Goal: Information Seeking & Learning: Find specific fact

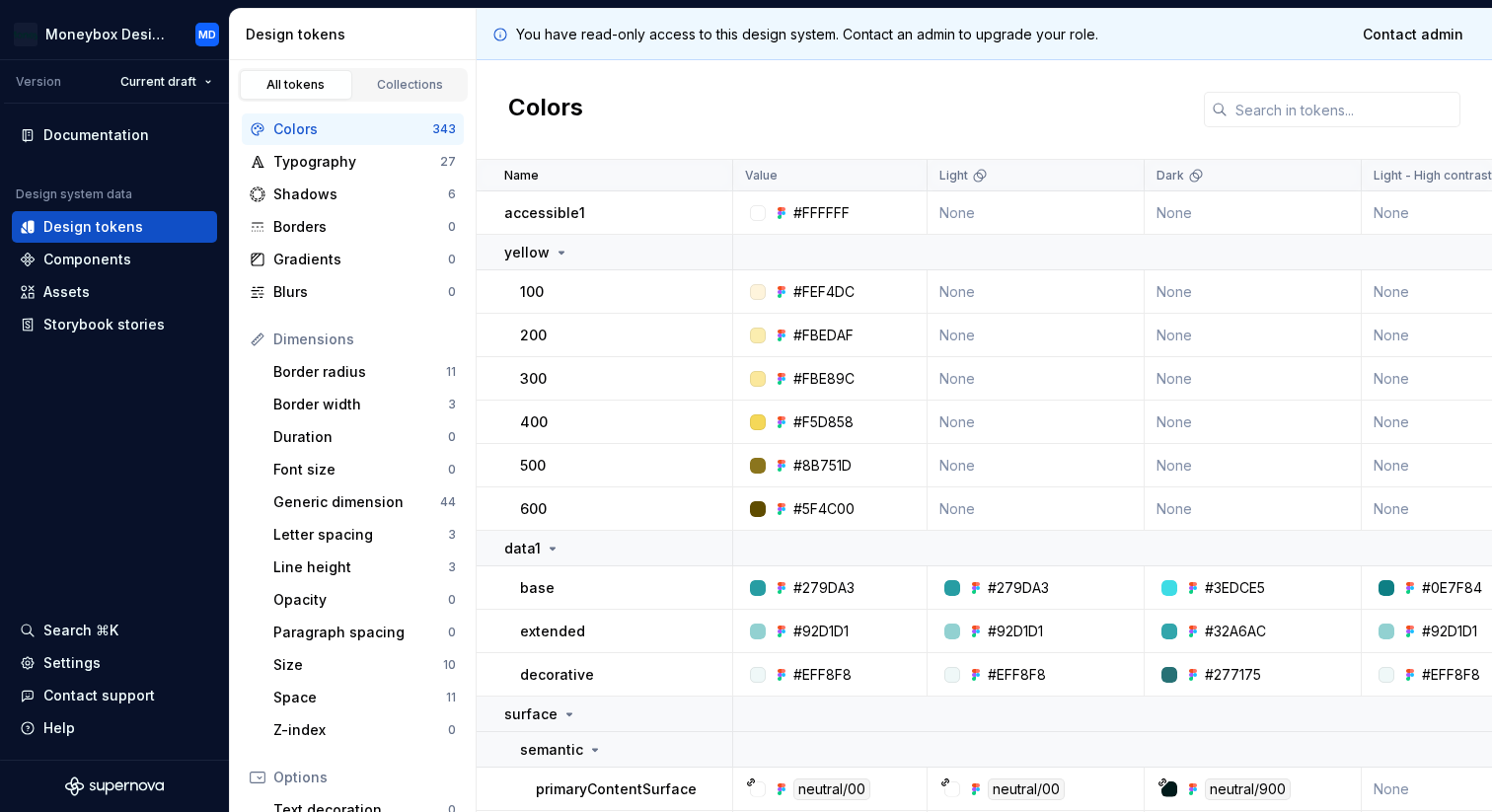
scroll to position [96, 0]
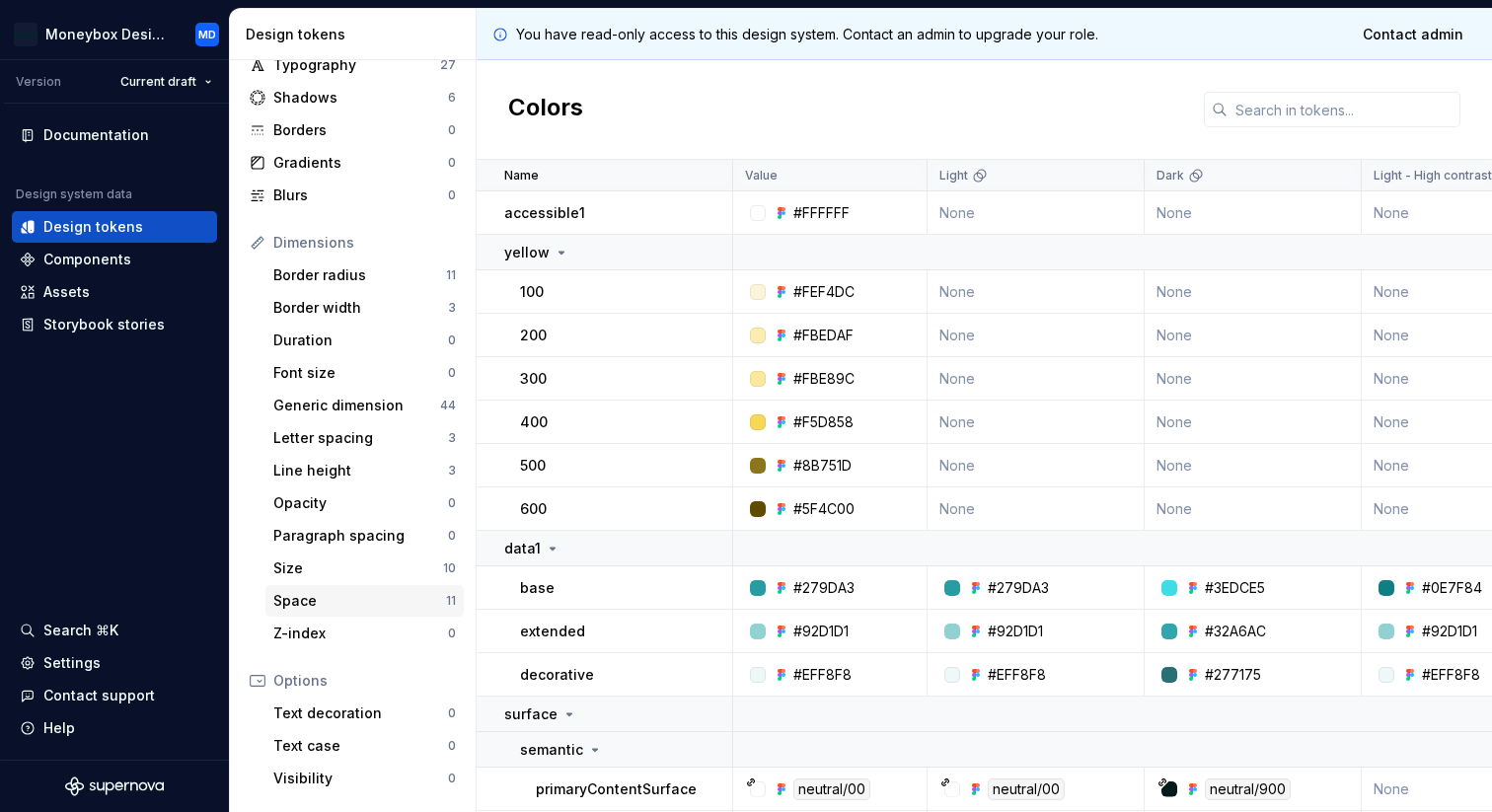
click at [376, 593] on div "Space" at bounding box center [360, 601] width 173 height 20
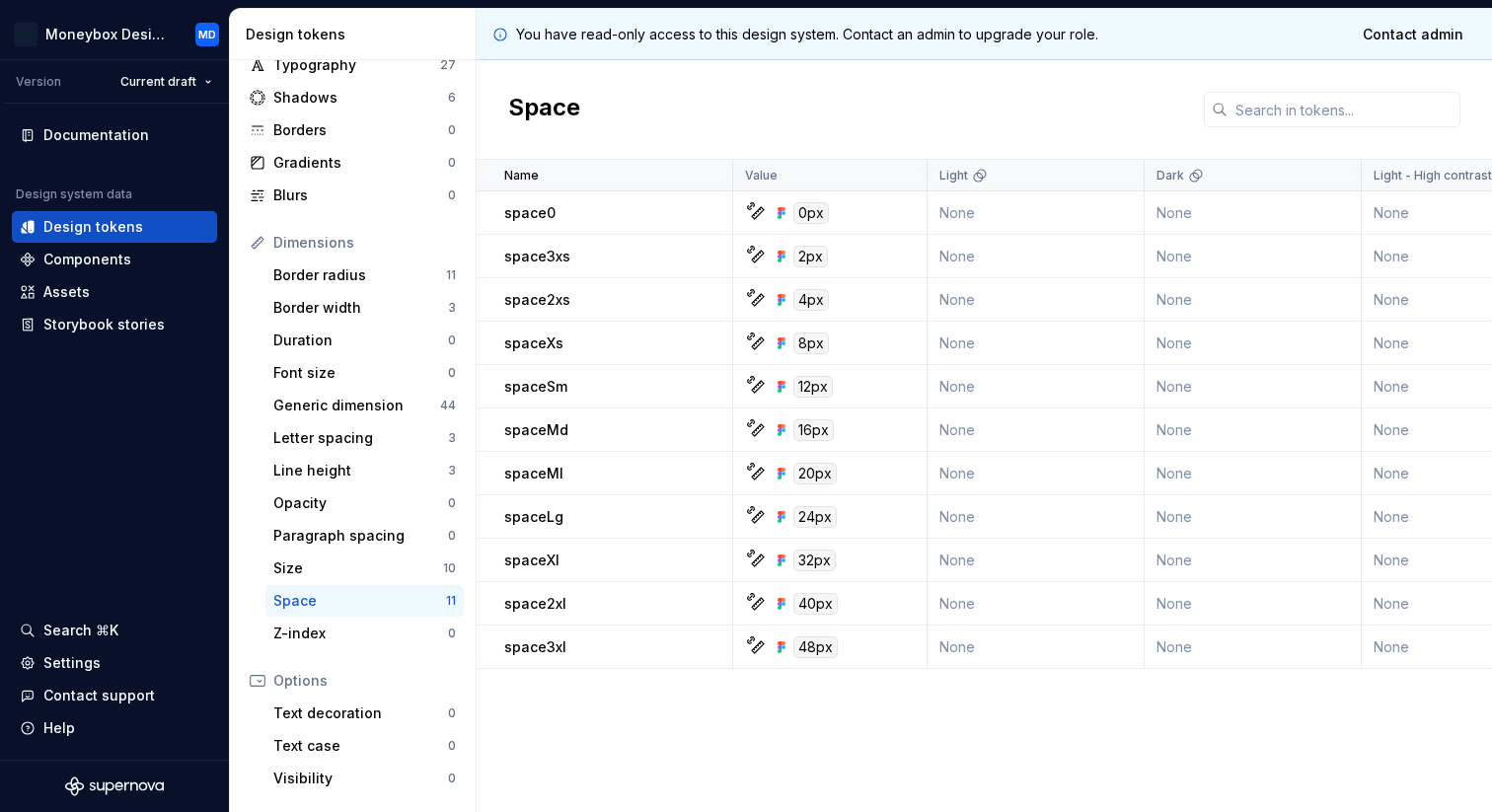
click at [575, 478] on div "spaceMl" at bounding box center [617, 474] width 227 height 20
click at [551, 430] on p "spaceMd" at bounding box center [536, 430] width 65 height 20
click at [542, 464] on p "spaceMl" at bounding box center [534, 474] width 60 height 20
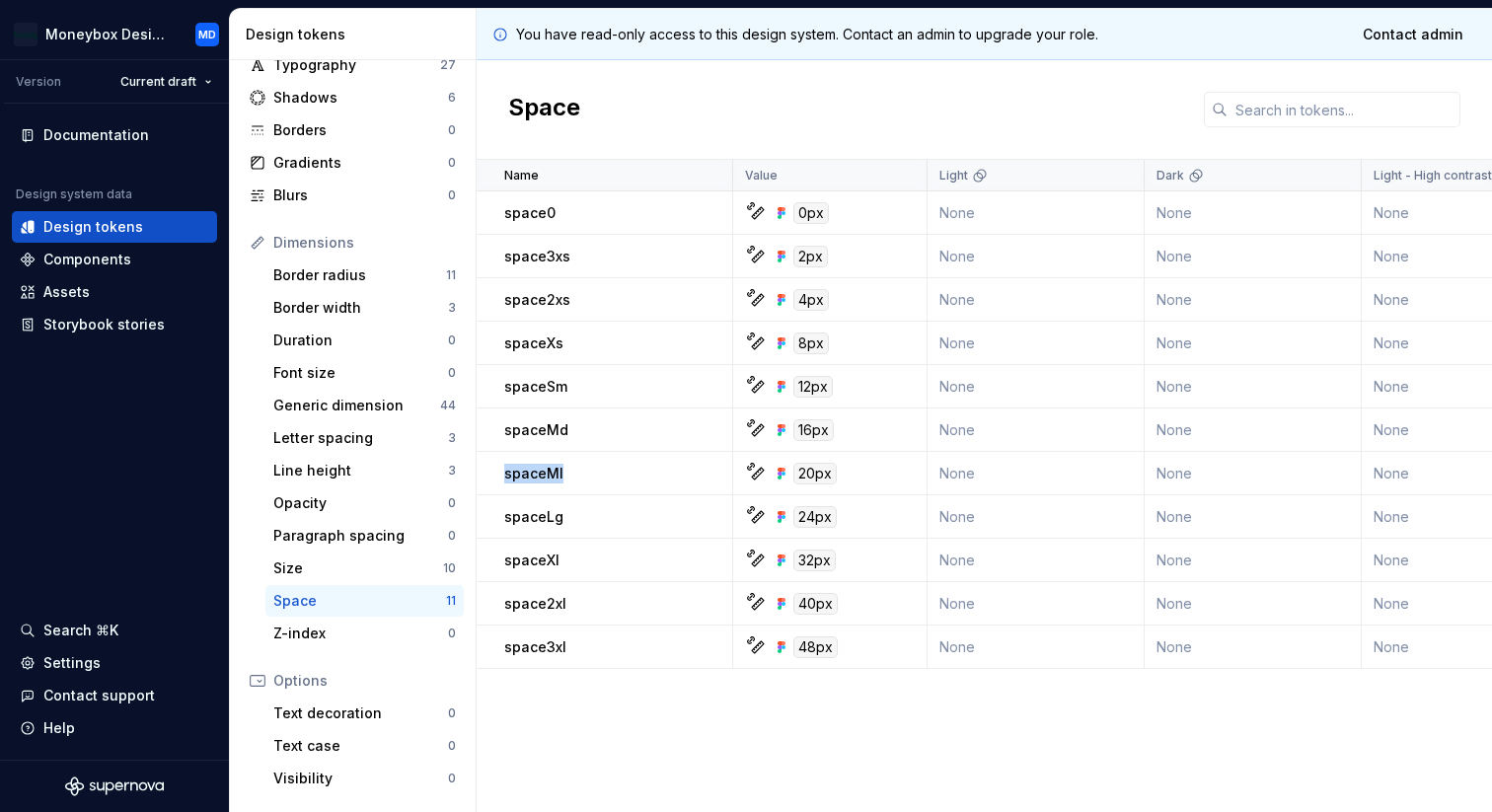
click at [542, 464] on p "spaceMl" at bounding box center [534, 474] width 60 height 20
